Goal: Task Accomplishment & Management: Complete application form

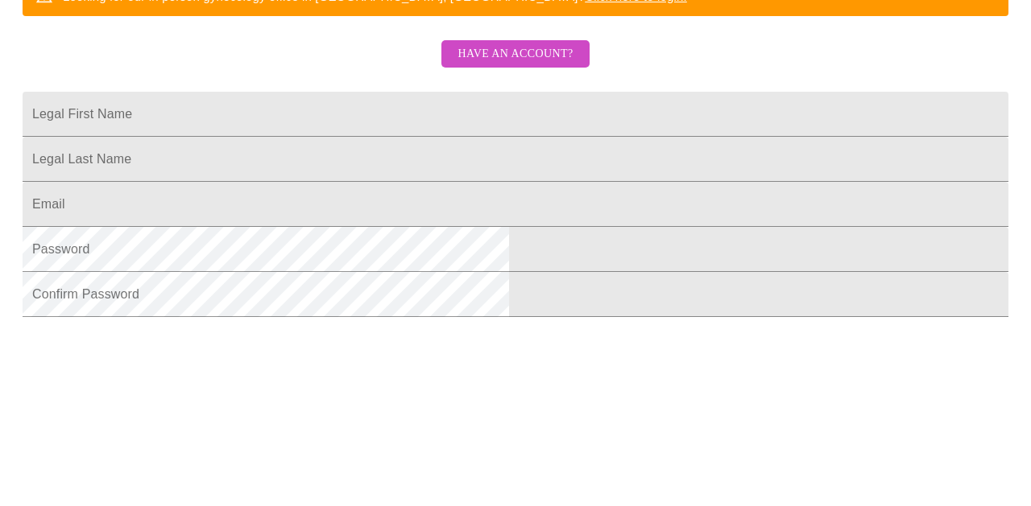
scroll to position [373, 0]
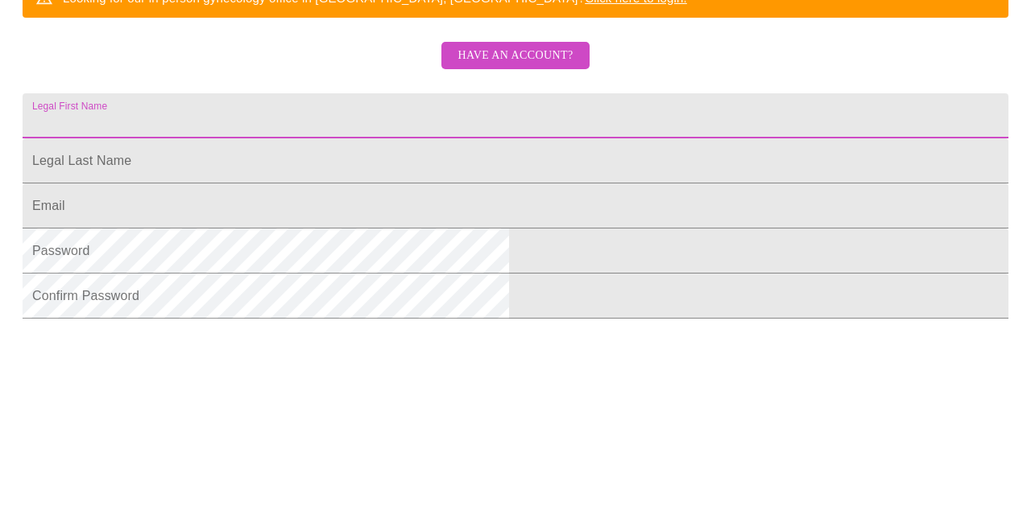
click at [431, 133] on input "Legal First Name" at bounding box center [516, 115] width 986 height 45
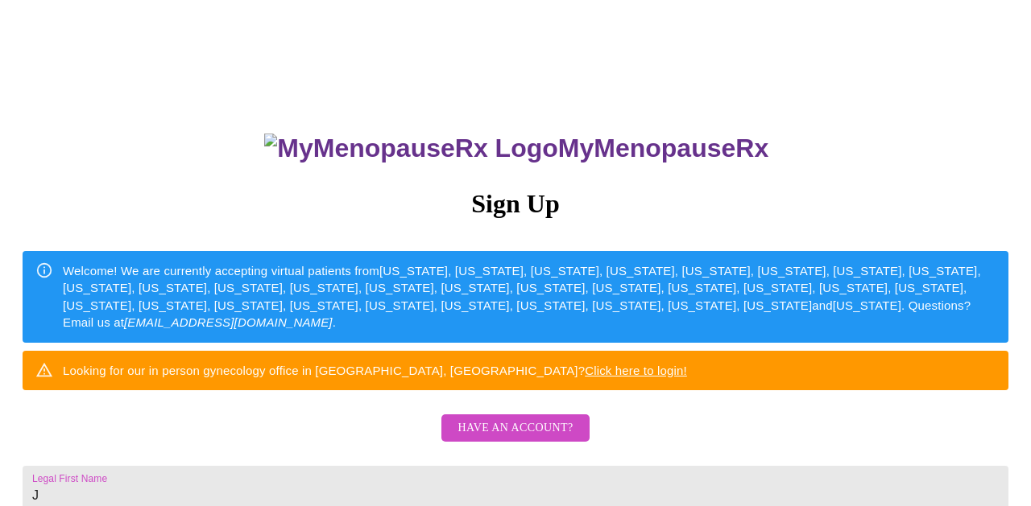
scroll to position [267, 0]
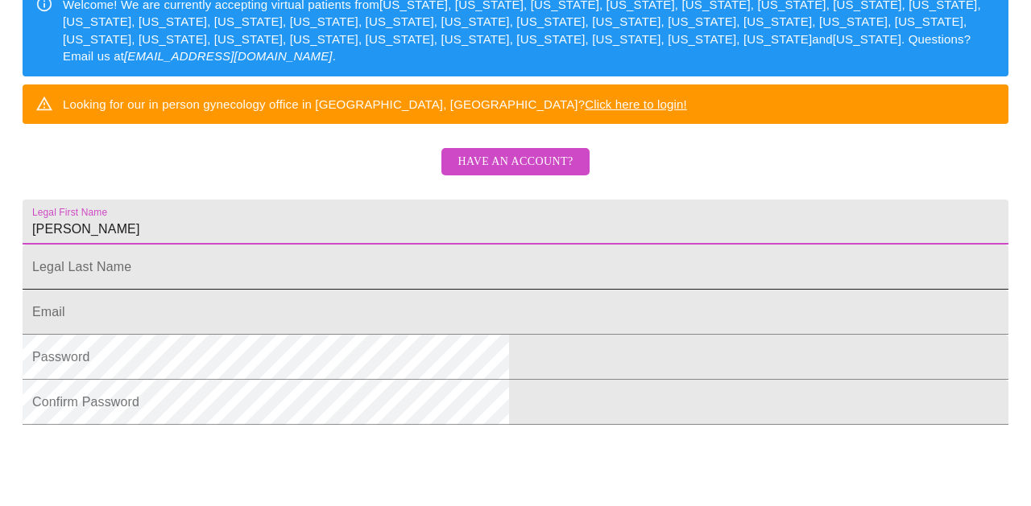
type input "[PERSON_NAME]"
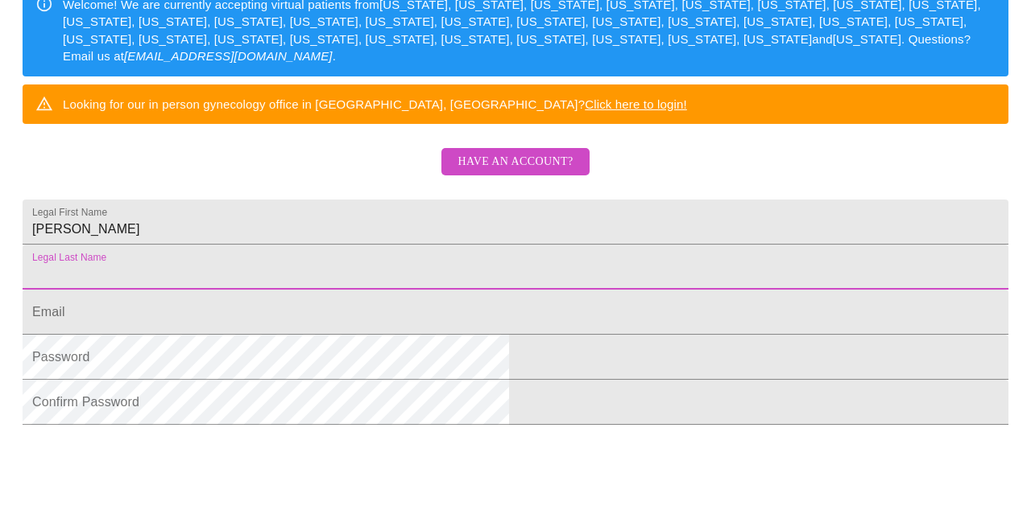
click at [429, 290] on input "Legal First Name" at bounding box center [516, 267] width 986 height 45
type input "McDa"
type input "[PERSON_NAME]"
click at [309, 335] on input "Legal First Name" at bounding box center [516, 312] width 986 height 45
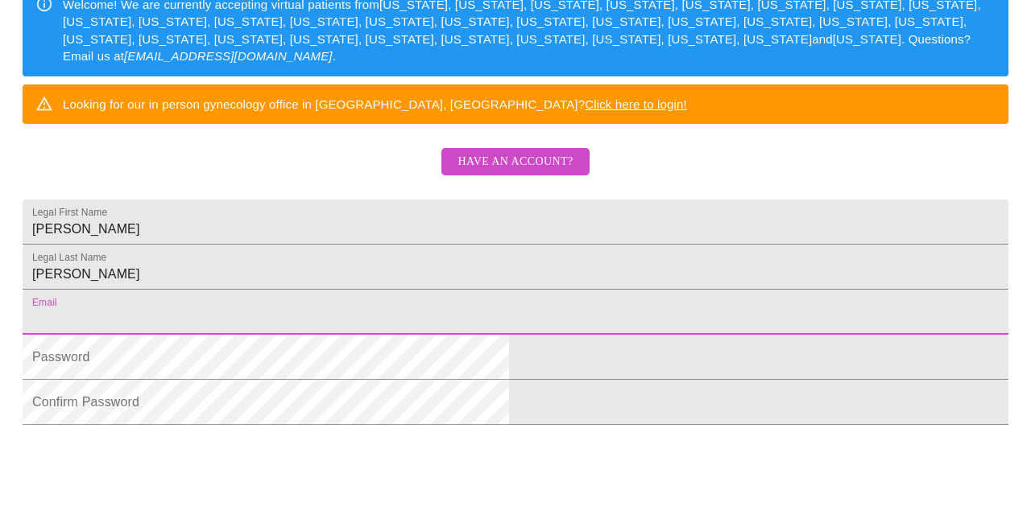
type input "[EMAIL_ADDRESS][DOMAIN_NAME]"
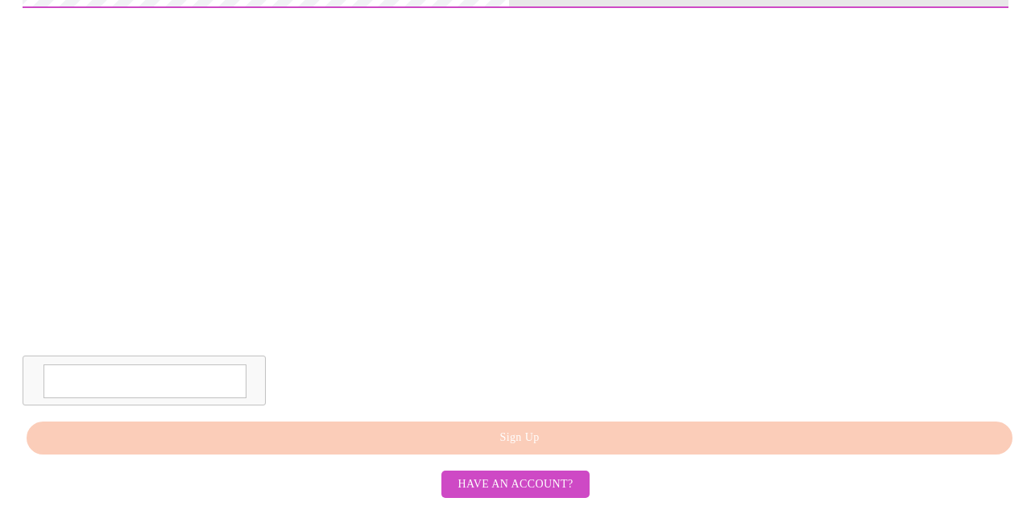
scroll to position [787, 0]
click at [246, 386] on textarea at bounding box center [144, 382] width 203 height 34
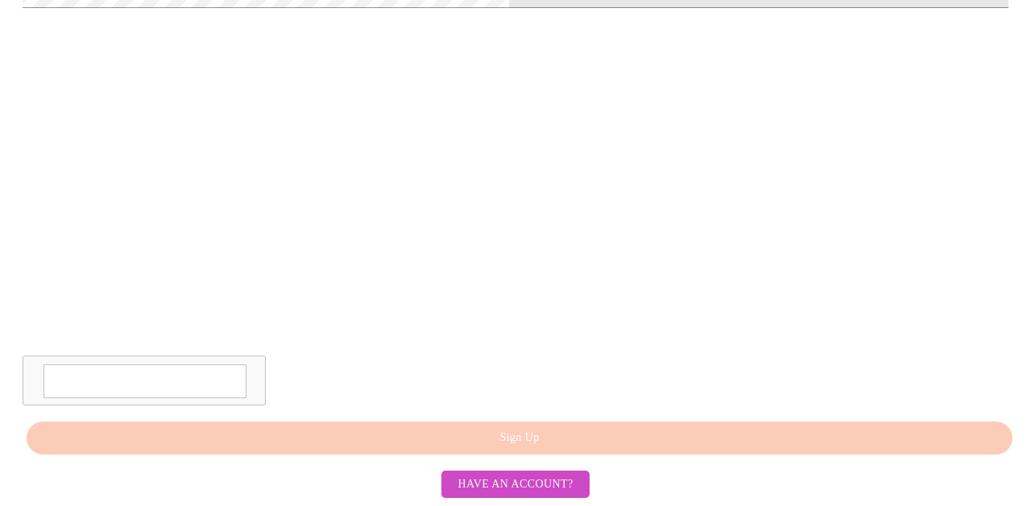
click at [246, 387] on textarea at bounding box center [144, 382] width 203 height 34
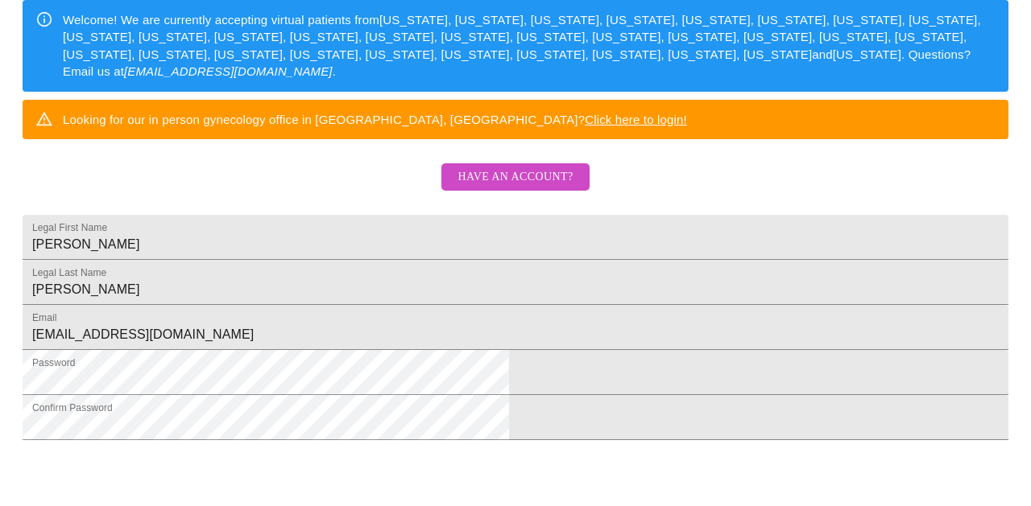
scroll to position [251, 0]
click at [552, 188] on span "Have an account?" at bounding box center [514, 177] width 115 height 20
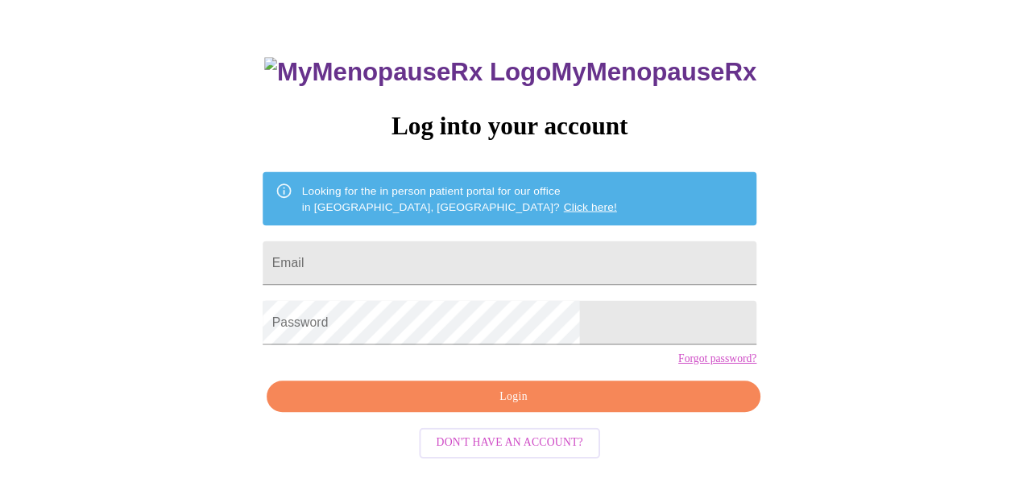
scroll to position [74, 0]
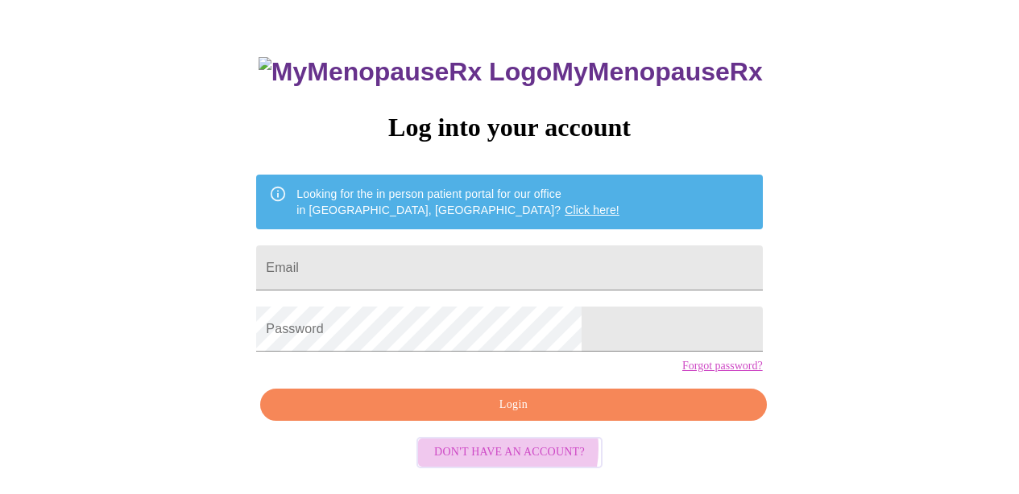
click at [489, 463] on span "Don't have an account?" at bounding box center [509, 453] width 151 height 20
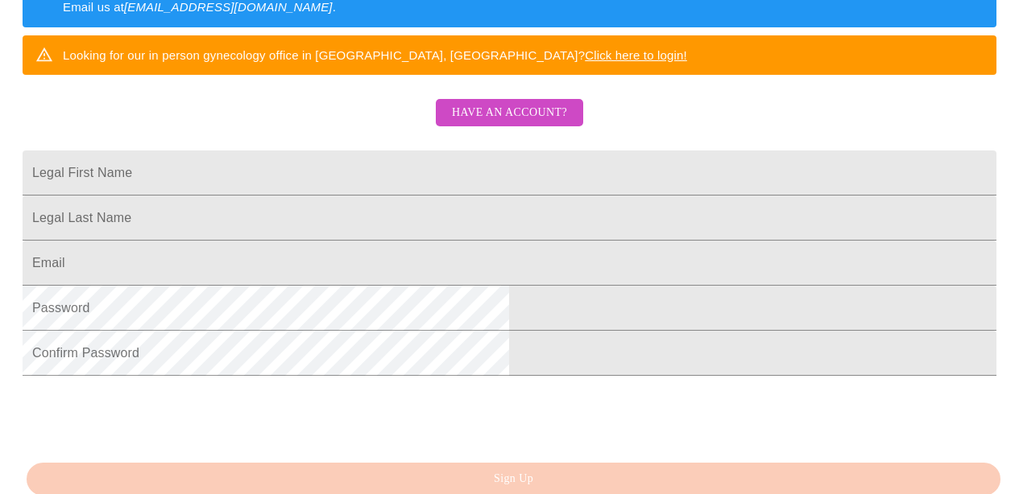
scroll to position [339, 0]
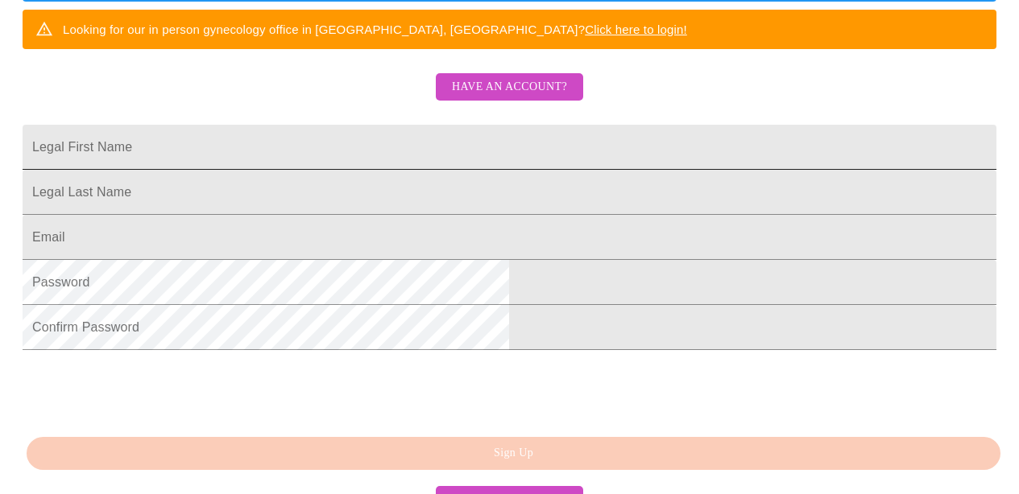
click at [432, 170] on input "Legal First Name" at bounding box center [509, 147] width 973 height 45
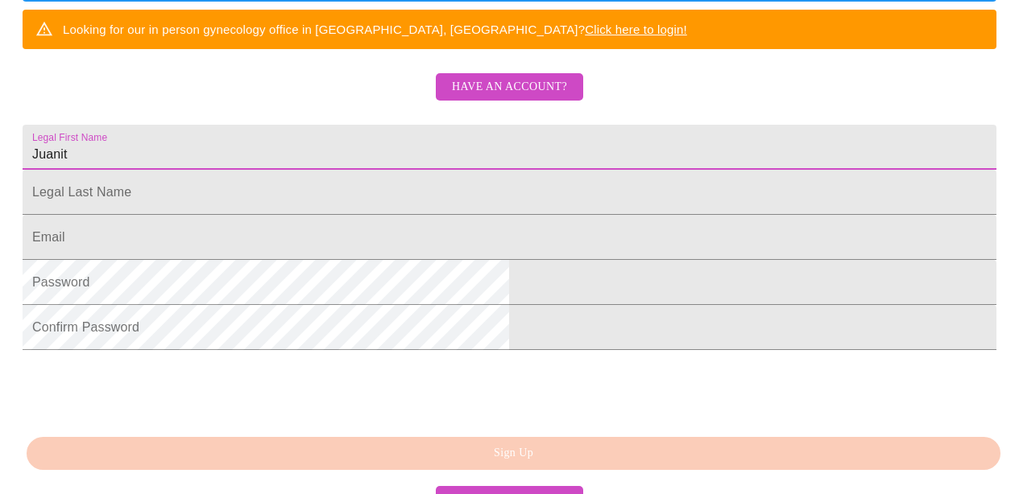
type input "[PERSON_NAME]"
click at [320, 215] on input "Legal First Name" at bounding box center [509, 192] width 973 height 45
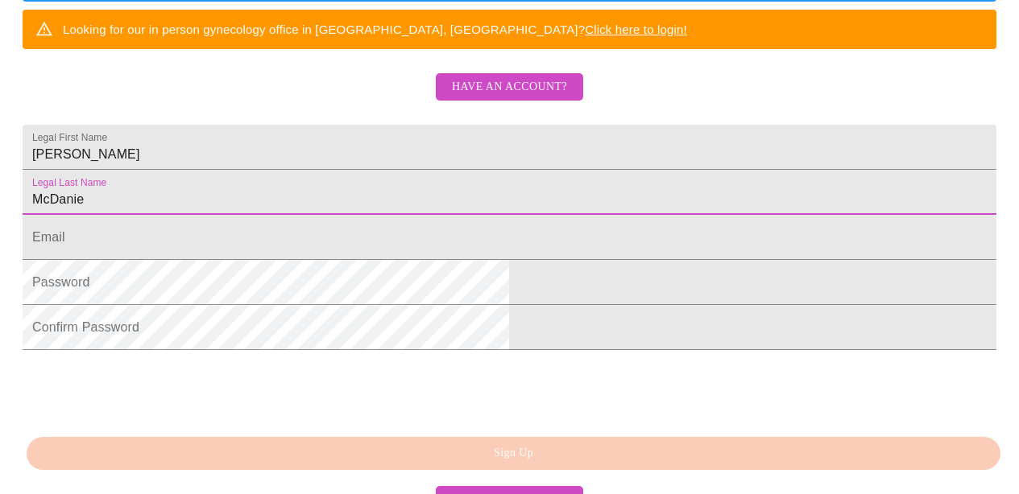
type input "[PERSON_NAME]"
click at [301, 260] on input "Legal First Name" at bounding box center [509, 237] width 973 height 45
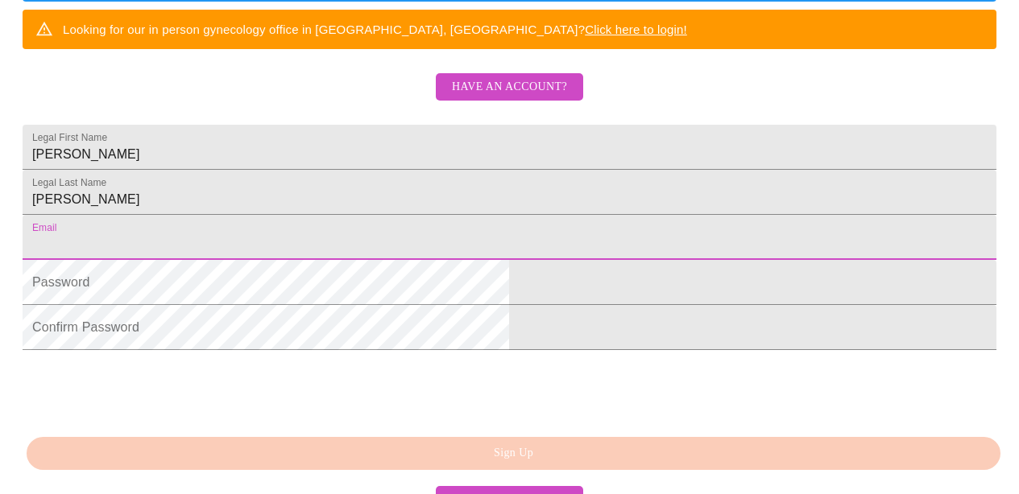
type input "J"
type input "[EMAIL_ADDRESS][DOMAIN_NAME]"
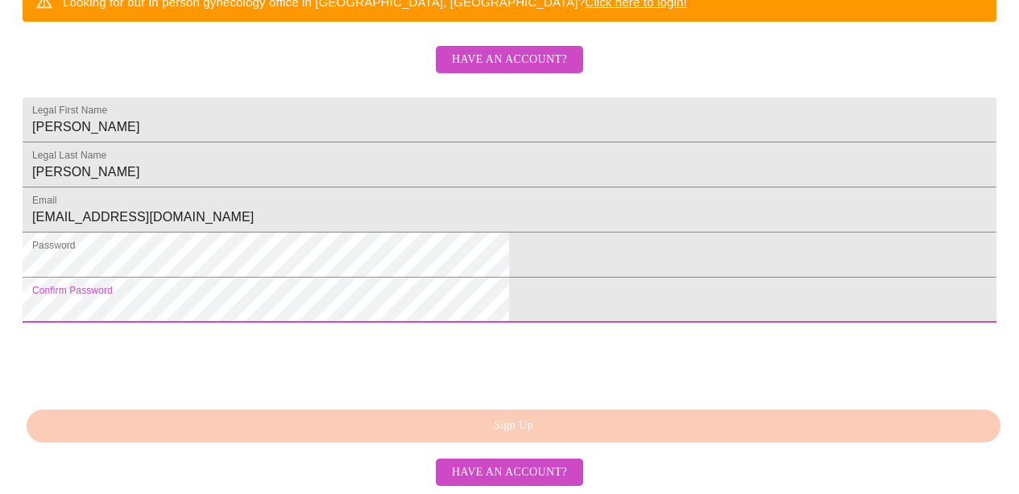
scroll to position [440, 0]
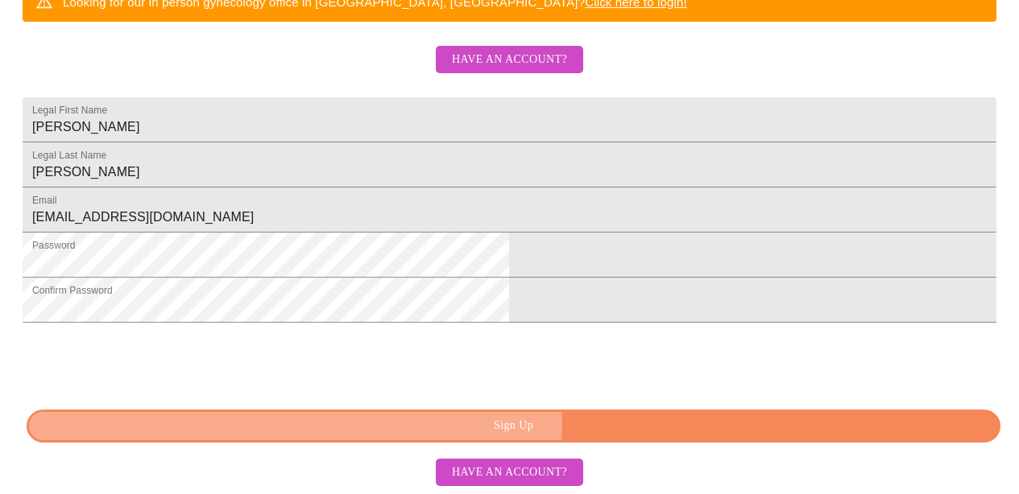
click at [539, 436] on span "Sign Up" at bounding box center [513, 426] width 936 height 20
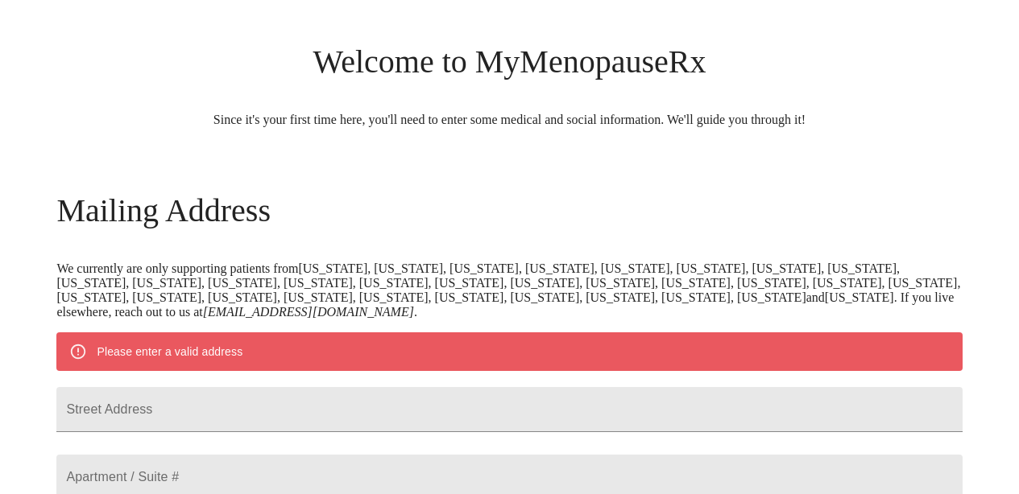
scroll to position [85, 0]
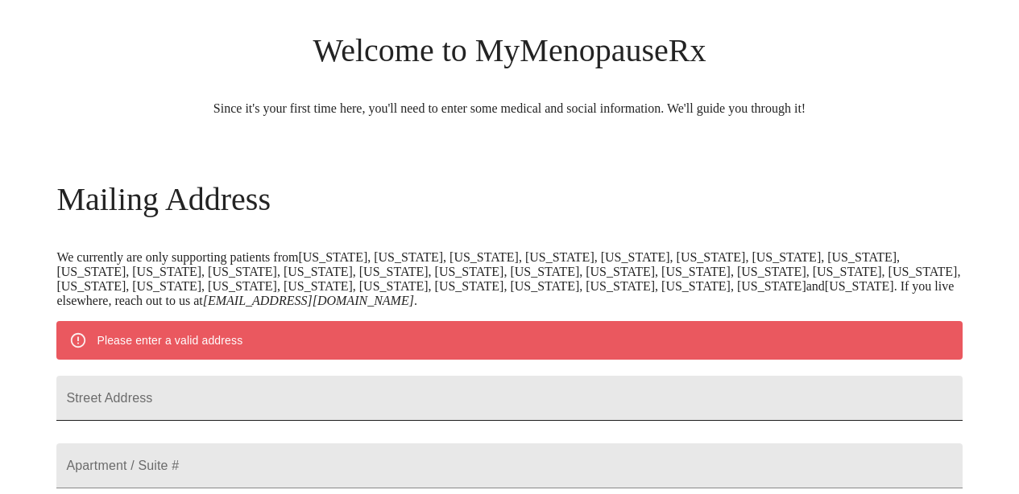
click at [277, 419] on input "Street Address" at bounding box center [508, 398] width 905 height 45
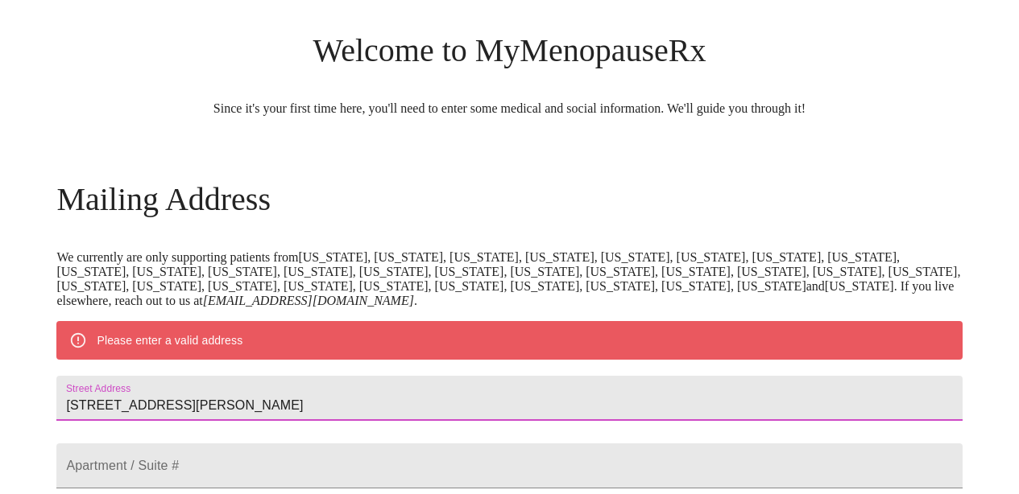
type input "[STREET_ADDRESS][PERSON_NAME]"
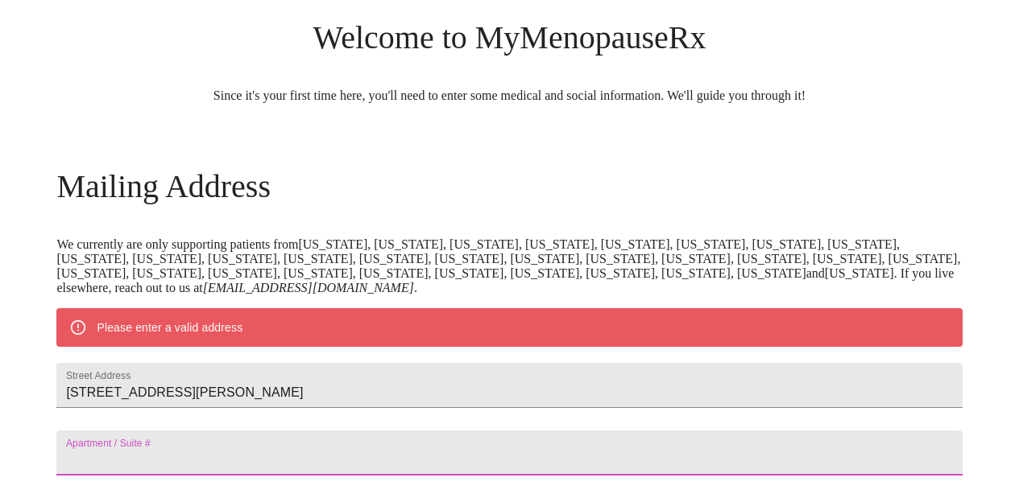
scroll to position [422, 0]
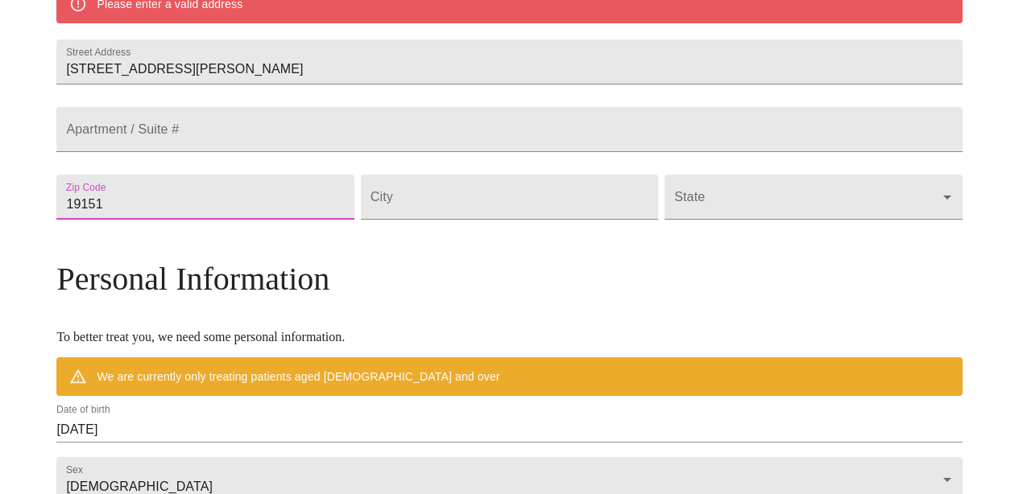
type input "19151"
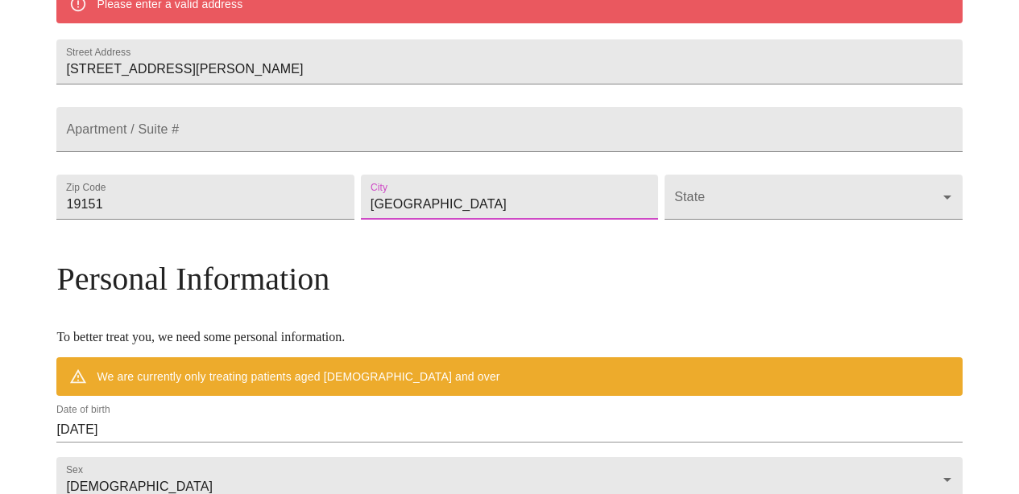
type input "[GEOGRAPHIC_DATA]"
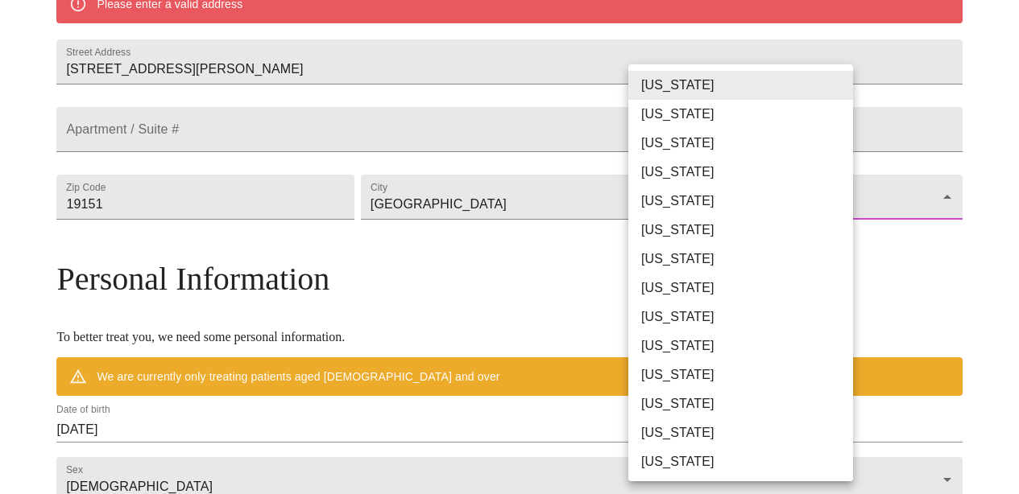
click at [831, 238] on body "MyMenopauseRx Welcome to MyMenopauseRx Since it's your first time here, you'll …" at bounding box center [509, 220] width 1006 height 1270
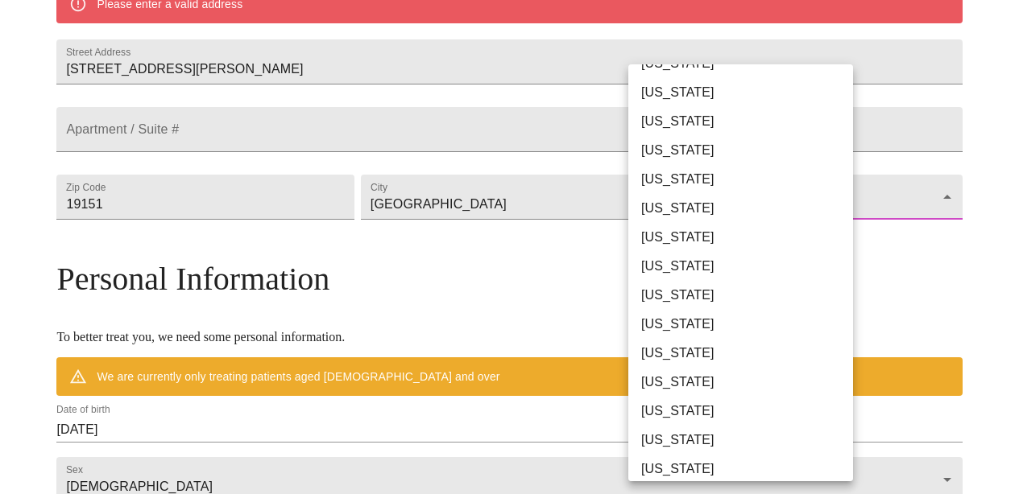
scroll to position [874, 0]
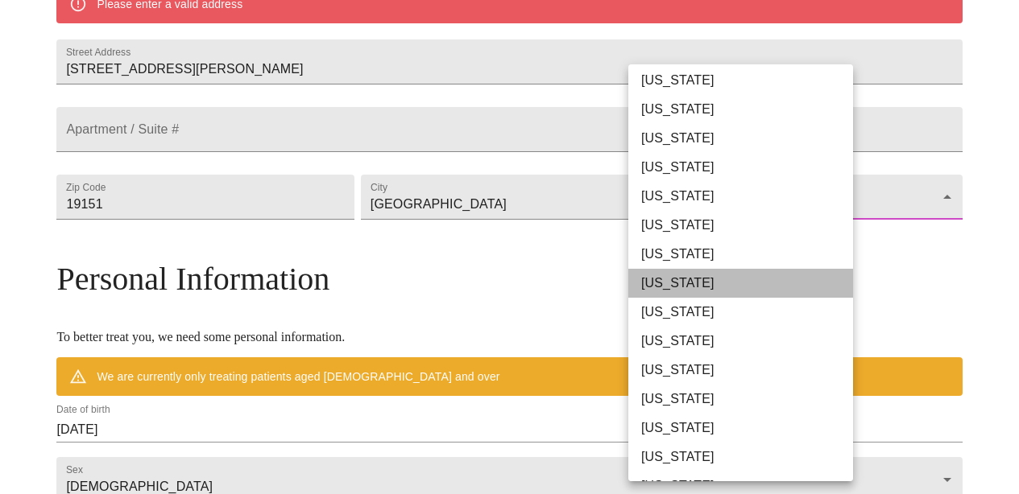
click at [713, 286] on li "[US_STATE]" at bounding box center [740, 283] width 225 height 29
type input "[US_STATE]"
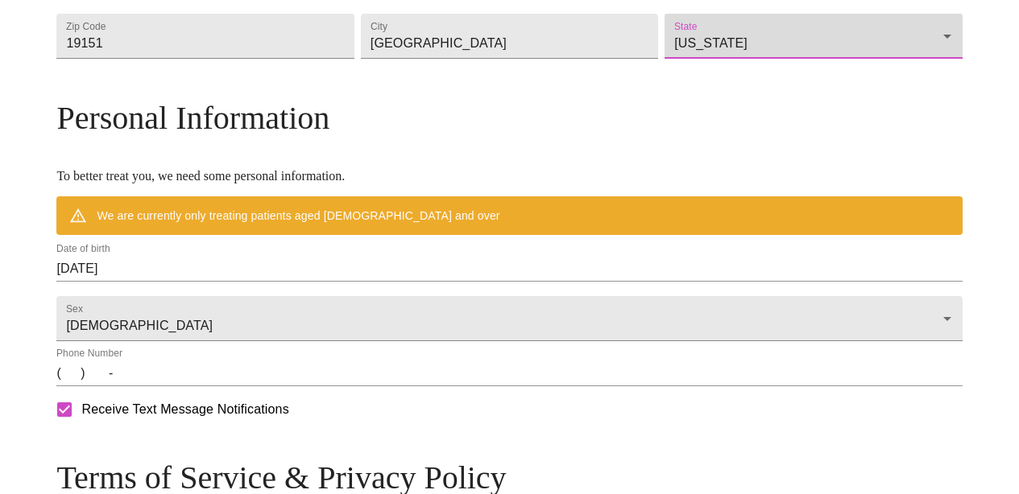
scroll to position [588, 0]
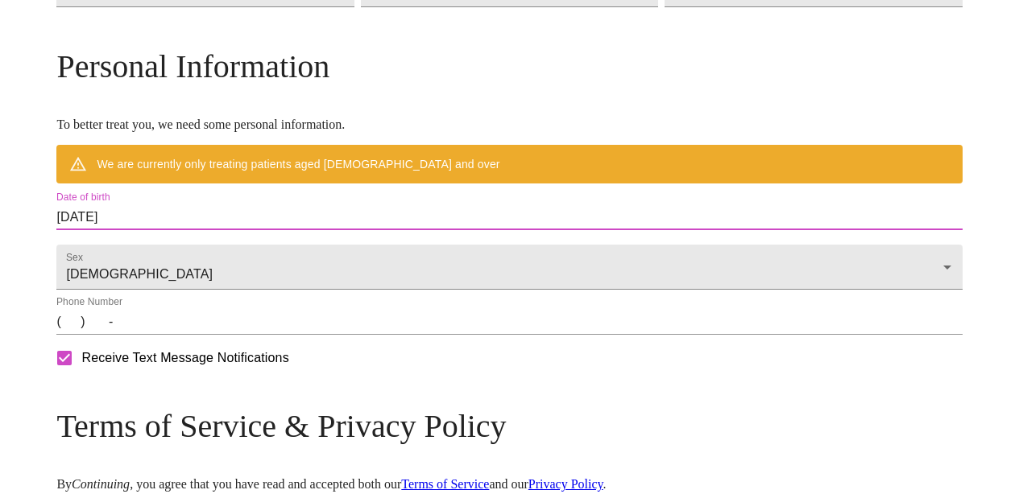
click at [458, 230] on input "[DATE]" at bounding box center [508, 218] width 905 height 26
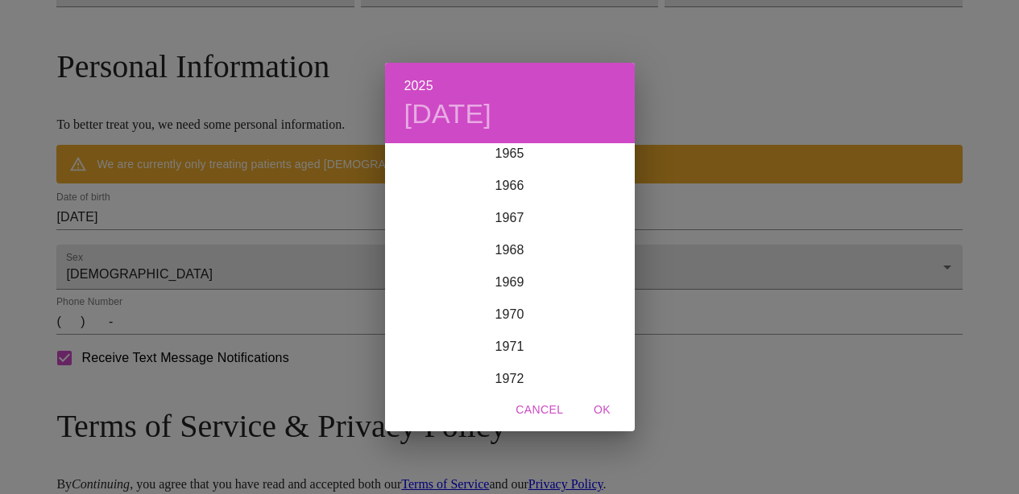
scroll to position [2145, 0]
click at [506, 344] on div "1971" at bounding box center [510, 336] width 250 height 32
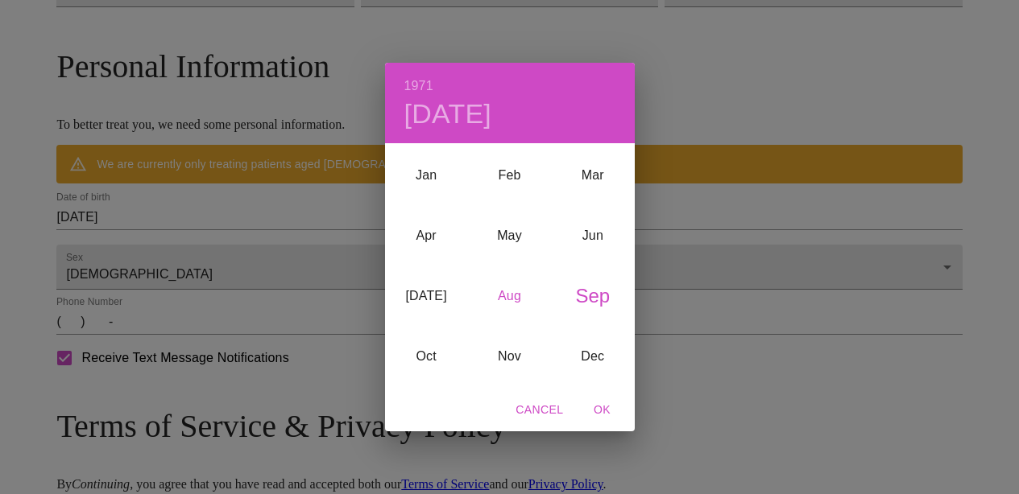
click at [510, 301] on div "Aug" at bounding box center [509, 297] width 83 height 60
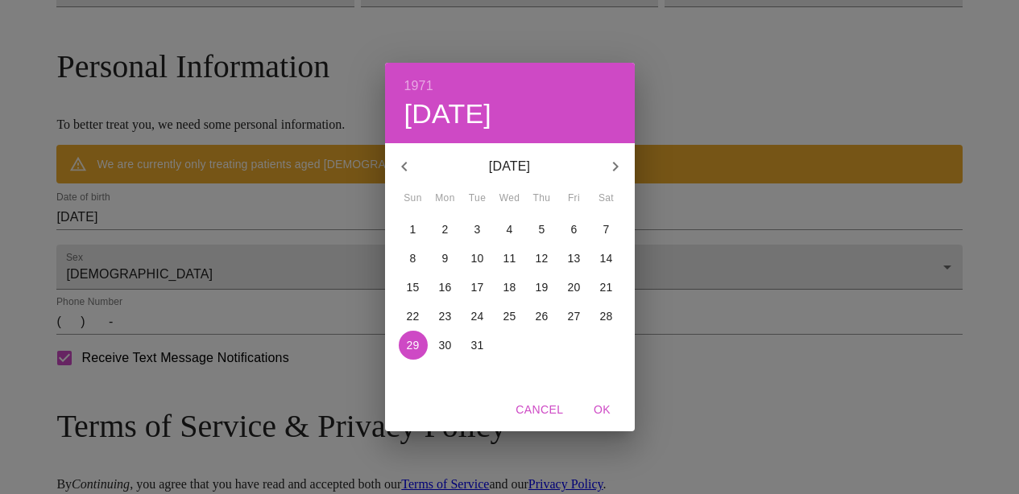
click at [483, 226] on span "3" at bounding box center [477, 229] width 29 height 16
click at [589, 411] on span "OK" at bounding box center [602, 410] width 39 height 20
type input "[DATE]"
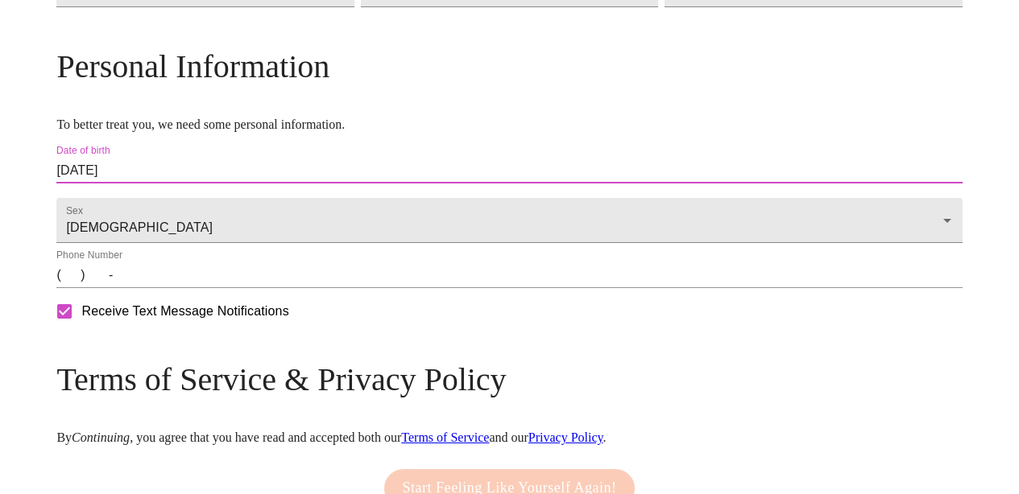
click at [286, 288] on input "(   )    -" at bounding box center [508, 275] width 905 height 26
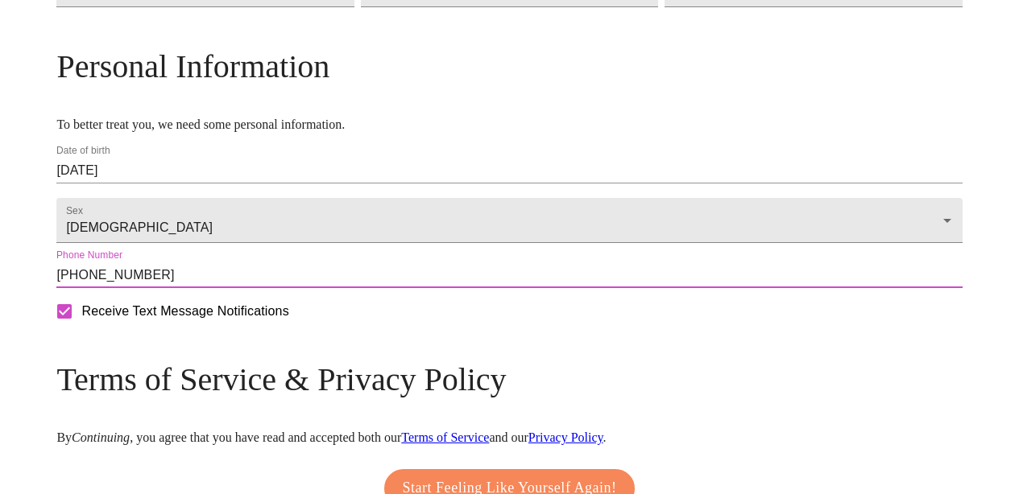
click at [221, 288] on input "[PHONE_NUMBER]" at bounding box center [508, 275] width 905 height 26
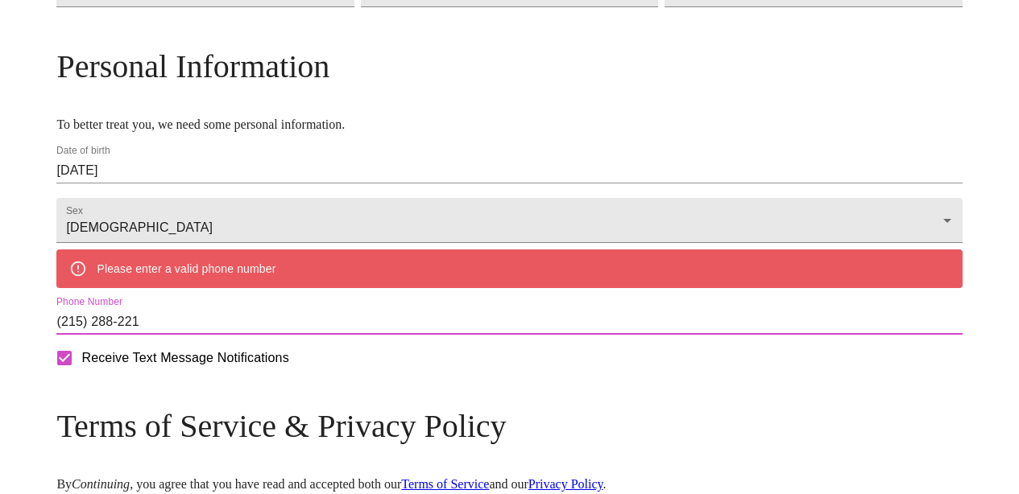
type input "[PHONE_NUMBER]"
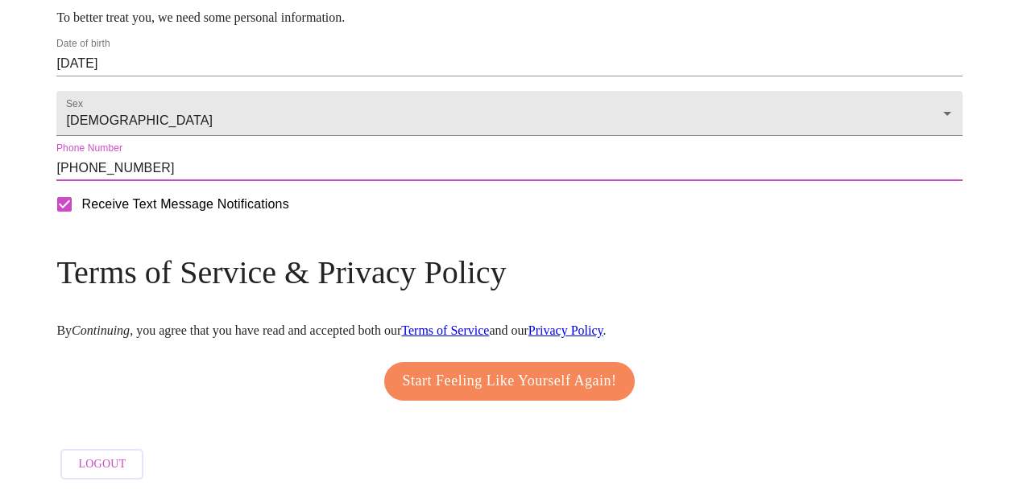
scroll to position [745, 0]
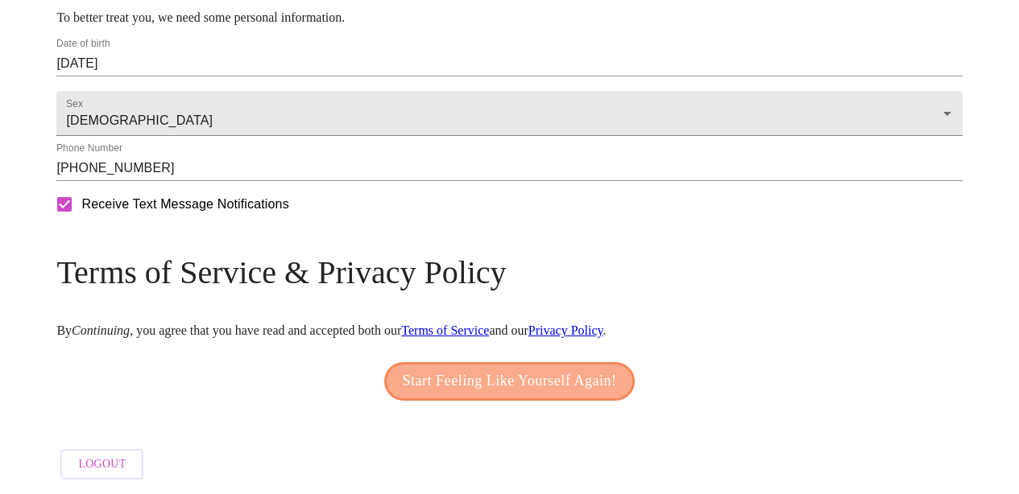
click at [451, 381] on span "Start Feeling Like Yourself Again!" at bounding box center [510, 382] width 214 height 26
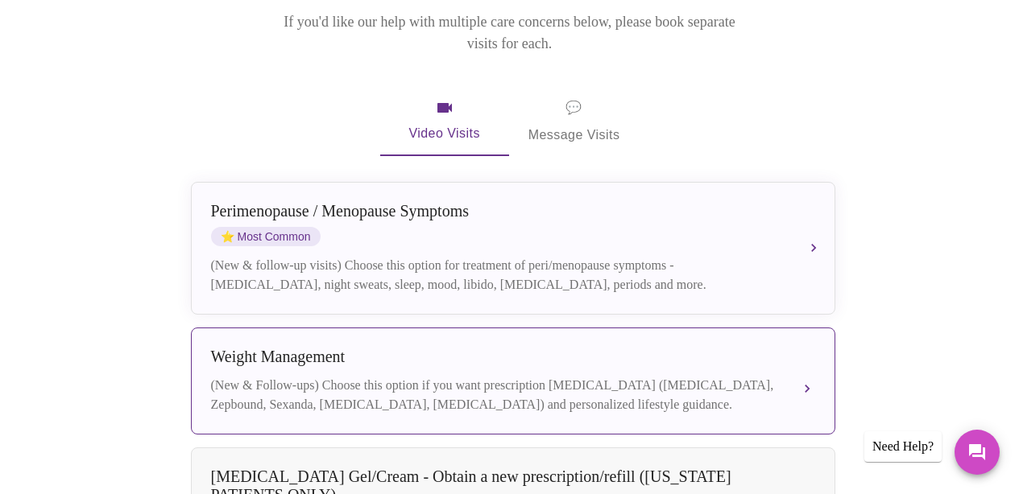
scroll to position [274, 0]
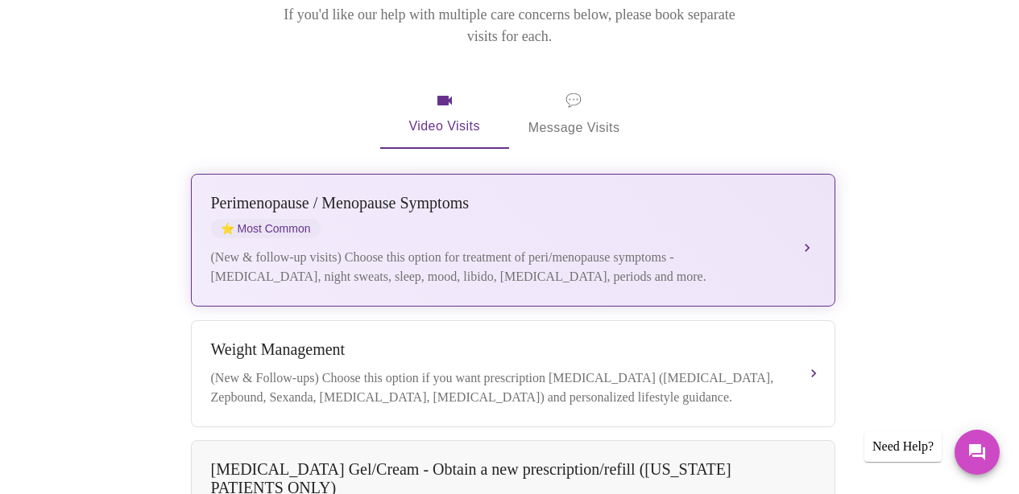
click at [763, 214] on div "[MEDICAL_DATA] / Menopause Symptoms ⭐ Most Common (New & follow-up visits) Choo…" at bounding box center [513, 240] width 604 height 93
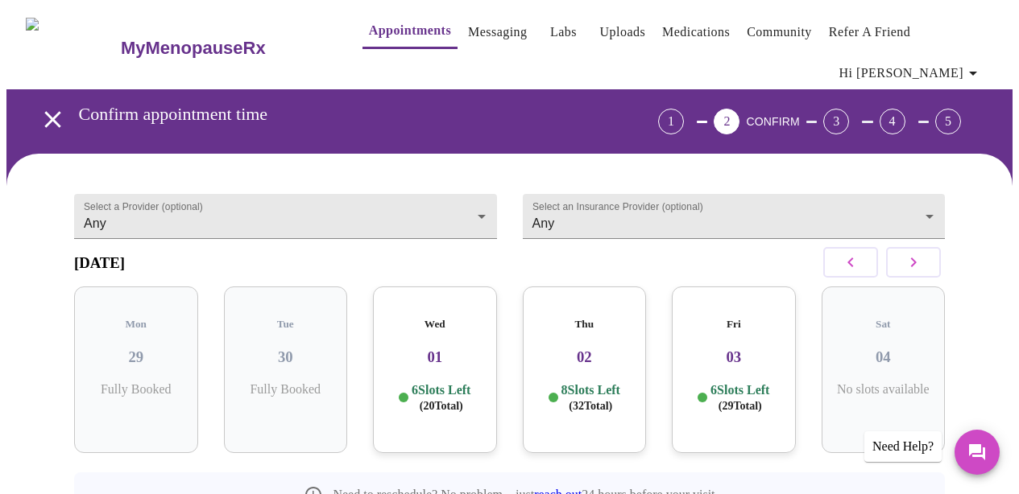
scroll to position [0, 0]
click at [710, 363] on div "Fri 03 6 Slots Left ( 29 Total)" at bounding box center [734, 370] width 124 height 167
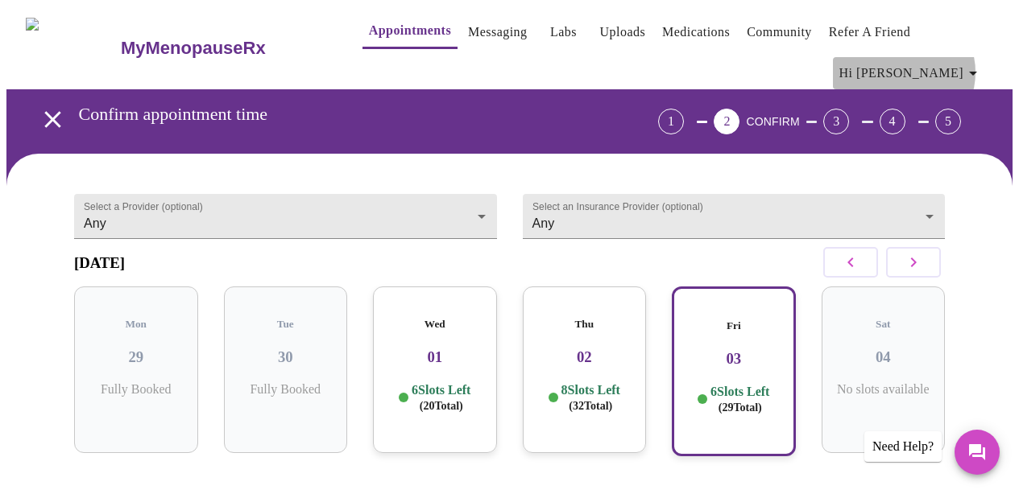
click at [971, 66] on icon "button" at bounding box center [972, 73] width 19 height 19
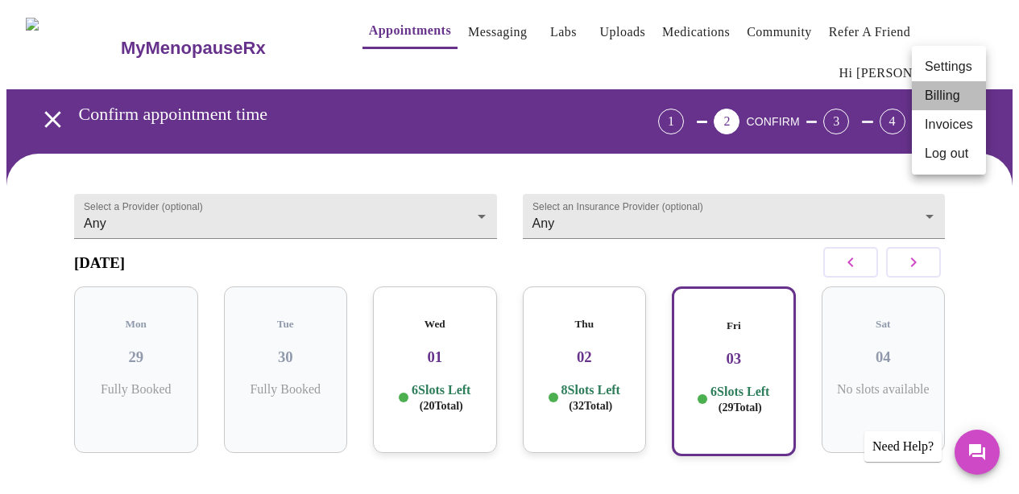
click at [943, 89] on li "Billing" at bounding box center [948, 95] width 74 height 29
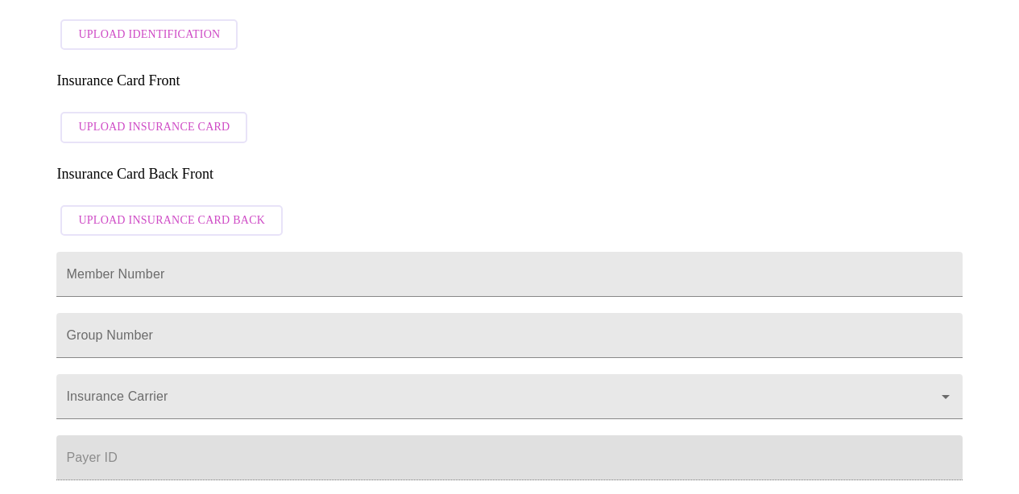
scroll to position [506, 0]
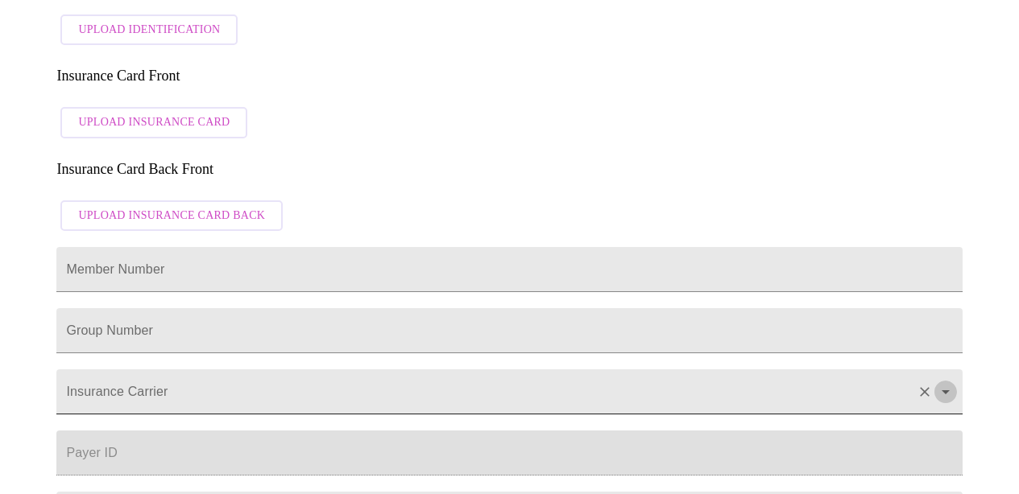
click at [949, 391] on icon "Open" at bounding box center [945, 393] width 8 height 4
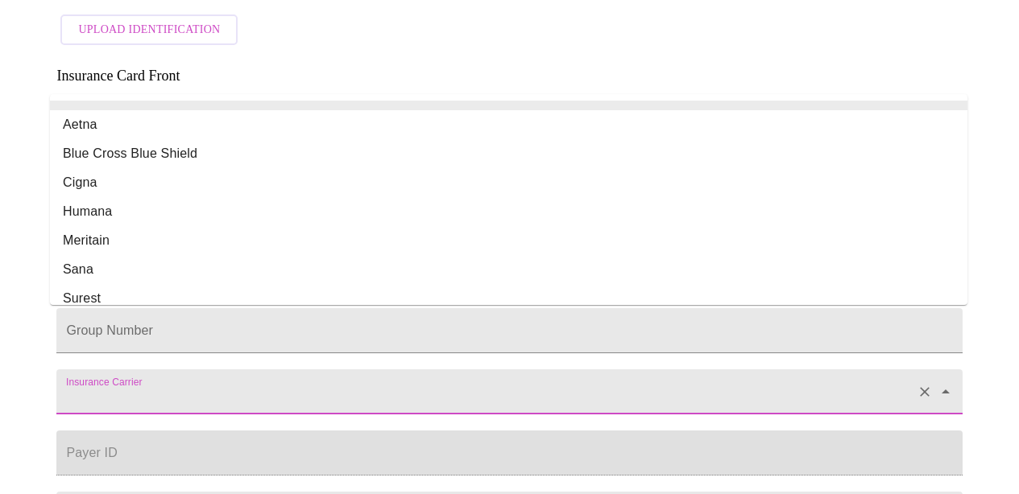
scroll to position [0, 0]
click at [947, 161] on h3 "Insurance Card Back Front" at bounding box center [508, 169] width 905 height 17
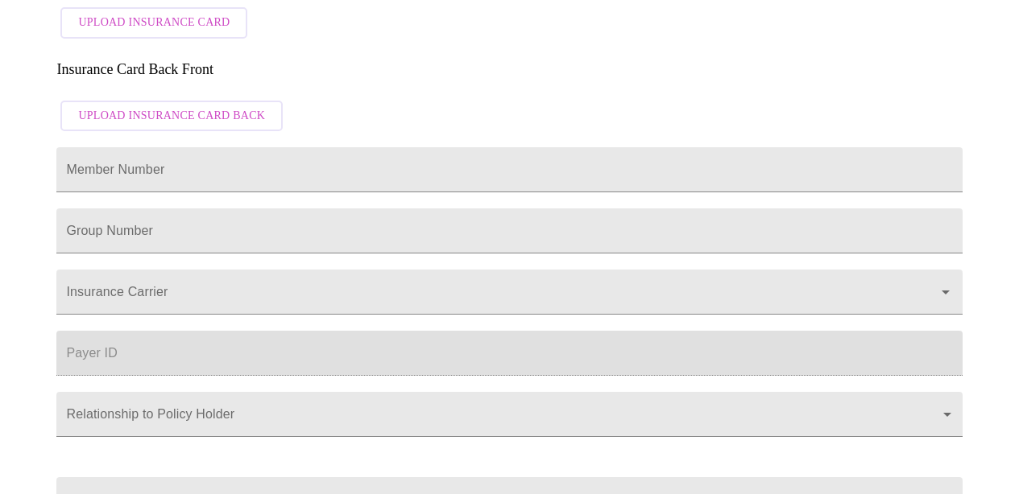
scroll to position [597, 0]
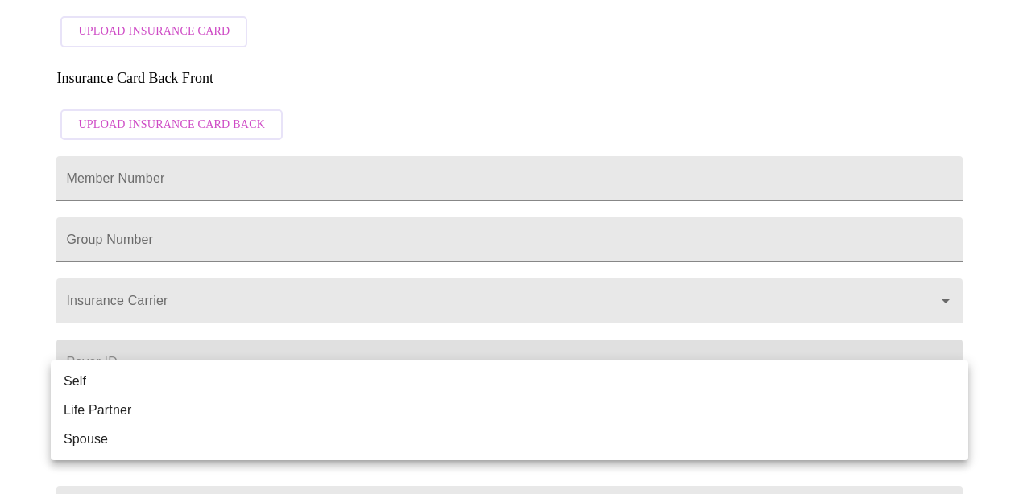
click at [950, 376] on body "MyMenopauseRx Appointments Messaging Labs Uploads Medications Community Refer a…" at bounding box center [509, 27] width 1006 height 1235
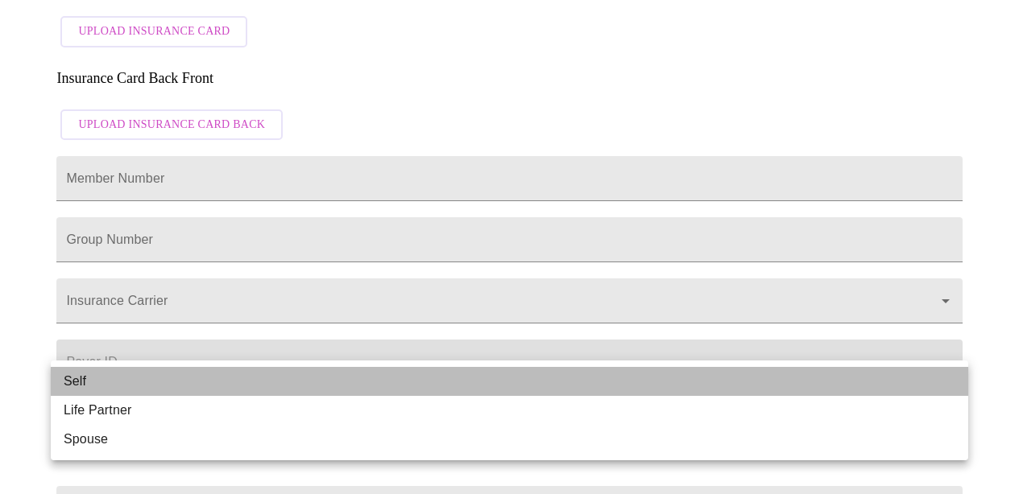
click at [953, 377] on li "Self" at bounding box center [509, 381] width 917 height 29
type input "Self"
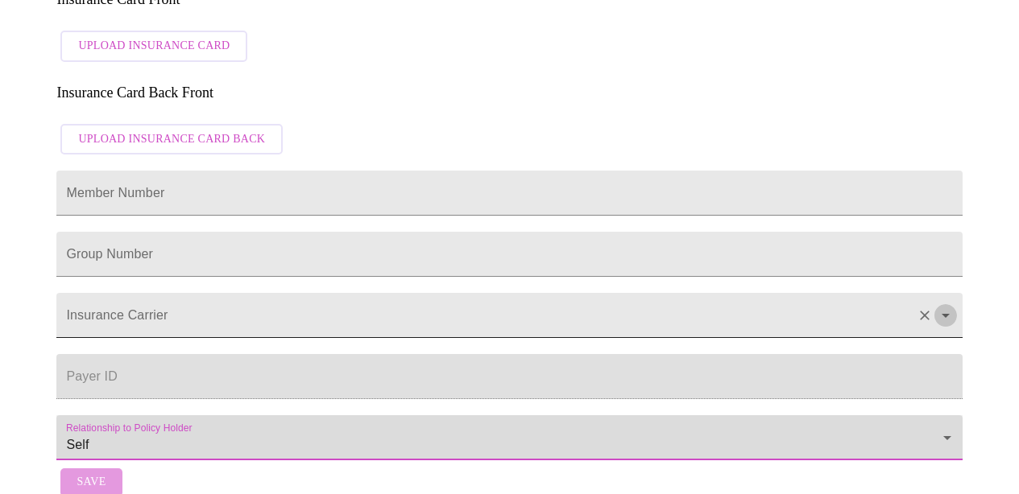
click at [949, 314] on icon "Open" at bounding box center [945, 316] width 8 height 4
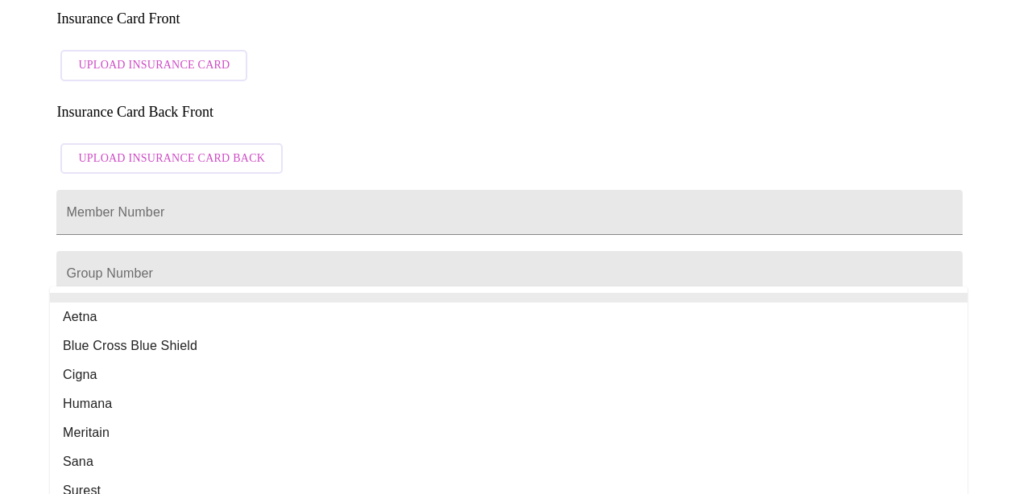
scroll to position [0, 0]
click at [980, 123] on div "Billing Credit Cards Create Card You have no payment methods on file. Create Ca…" at bounding box center [509, 32] width 1006 height 984
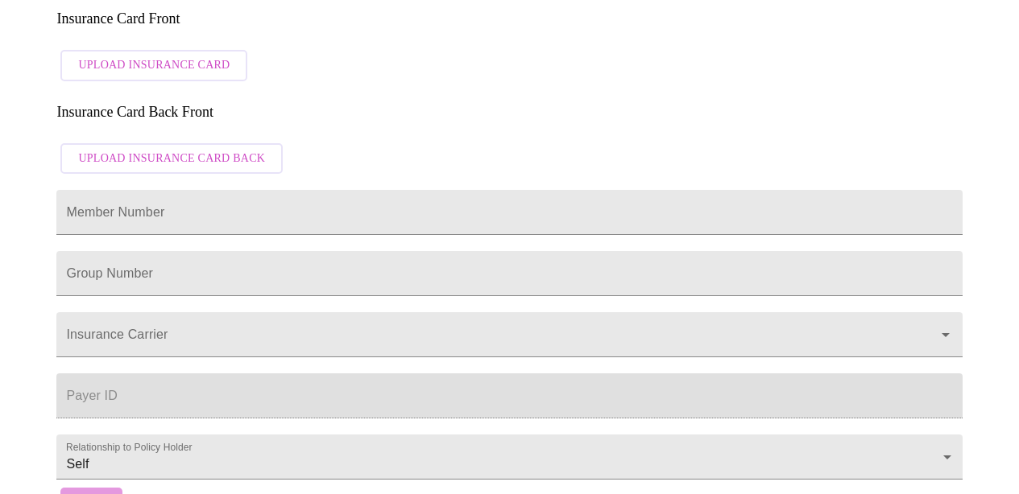
click at [980, 123] on div "Billing Credit Cards Create Card You have no payment methods on file. Create Ca…" at bounding box center [509, 32] width 1006 height 984
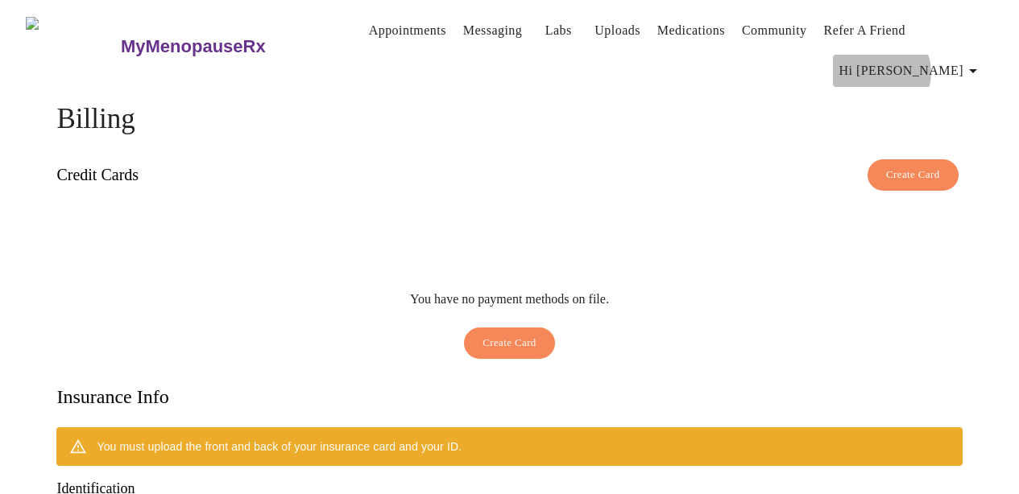
click at [946, 66] on span "Hi [PERSON_NAME]" at bounding box center [910, 71] width 143 height 23
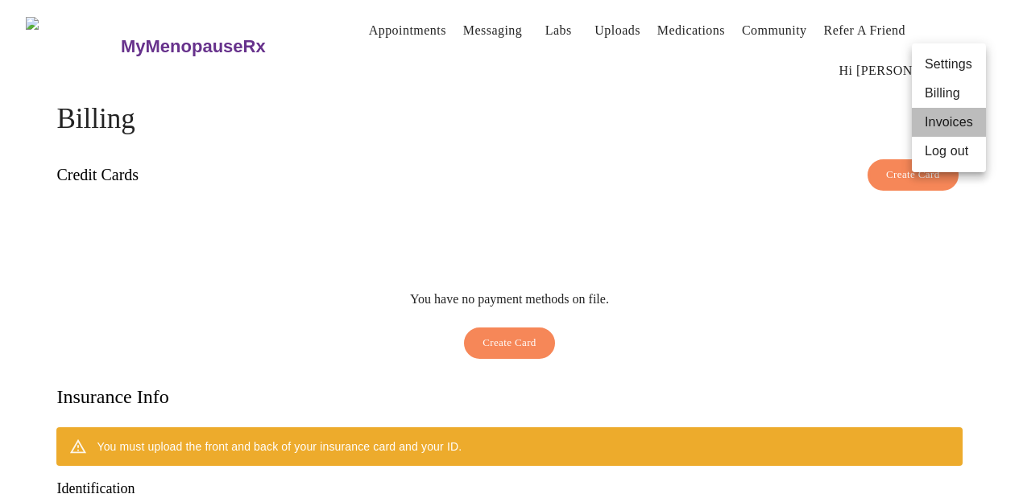
click at [939, 119] on li "Invoices" at bounding box center [948, 122] width 74 height 29
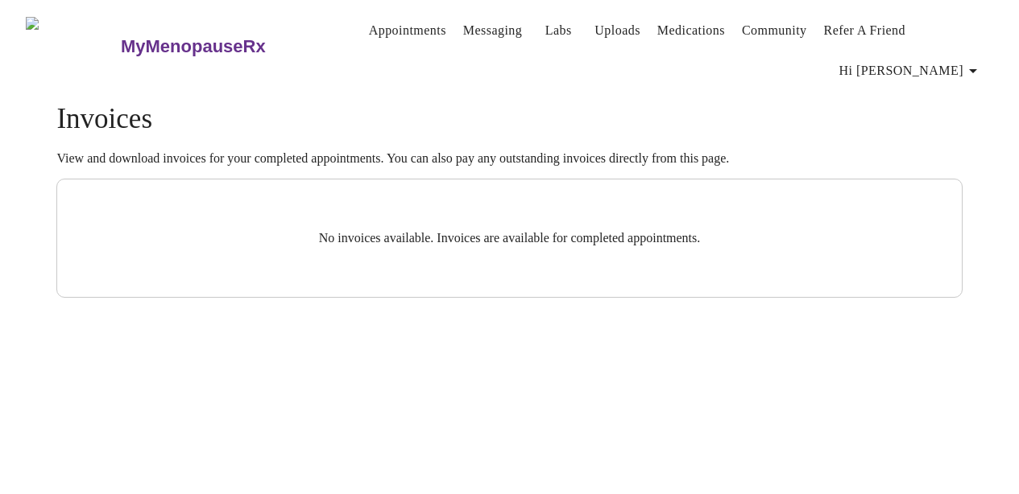
click at [977, 67] on icon "button" at bounding box center [972, 70] width 19 height 19
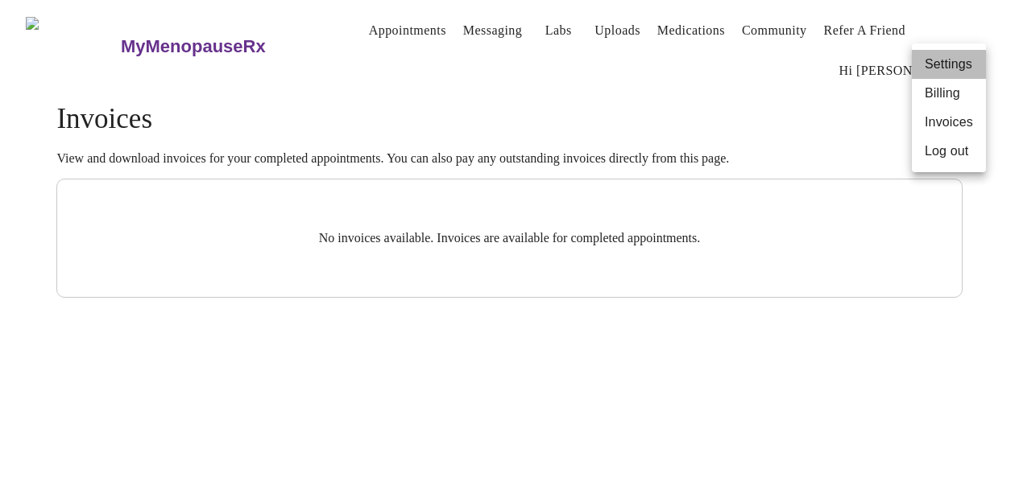
click at [972, 67] on li "Settings" at bounding box center [948, 64] width 74 height 29
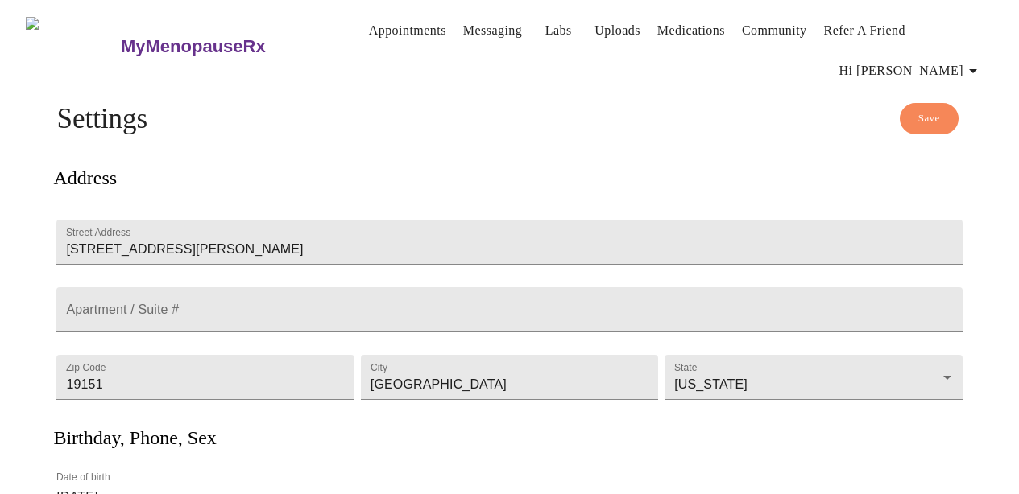
click at [974, 61] on icon "button" at bounding box center [972, 70] width 19 height 19
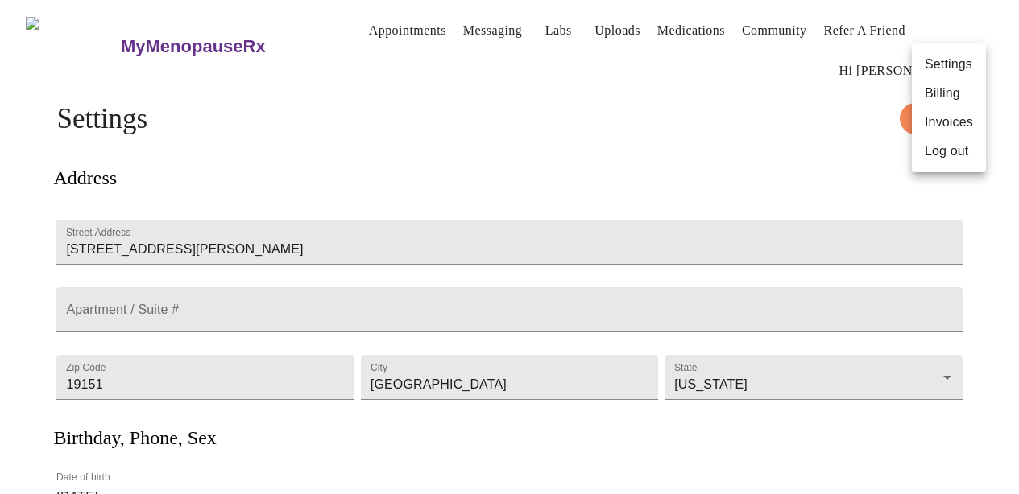
click at [930, 156] on li "Log out" at bounding box center [948, 151] width 74 height 29
